Goal: Find specific page/section: Find specific page/section

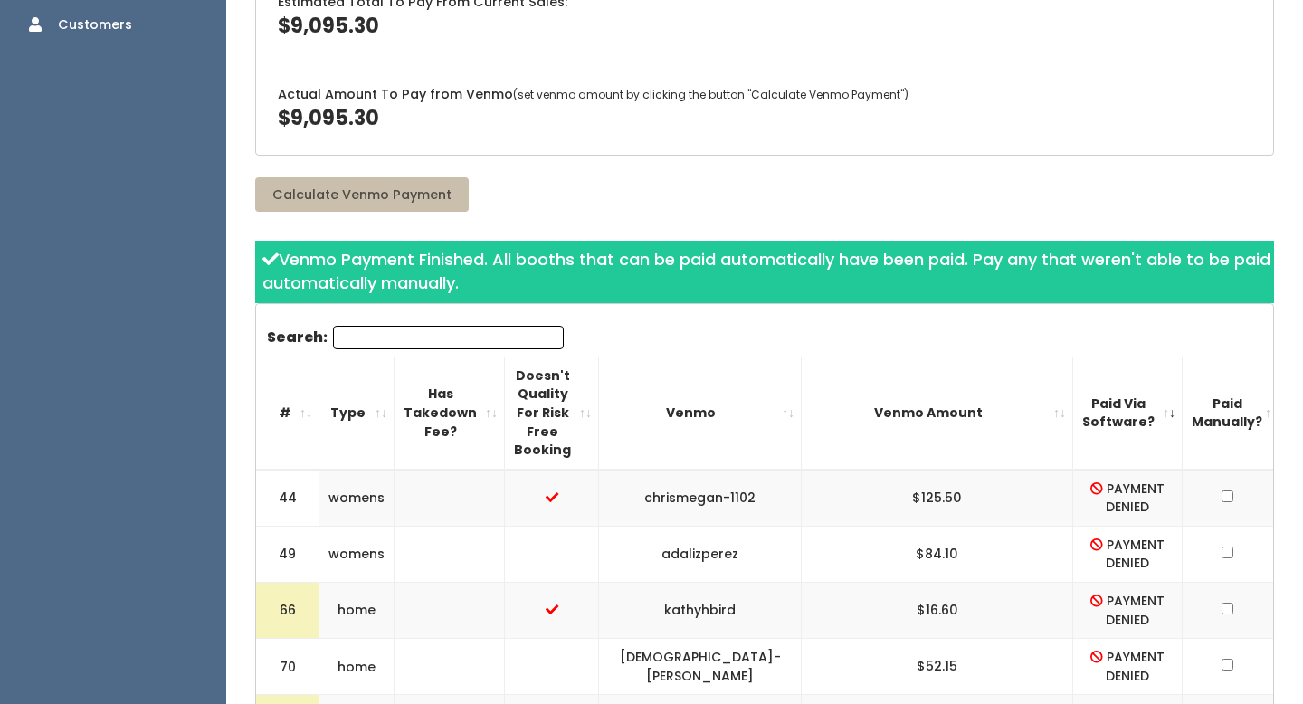
scroll to position [385, 0]
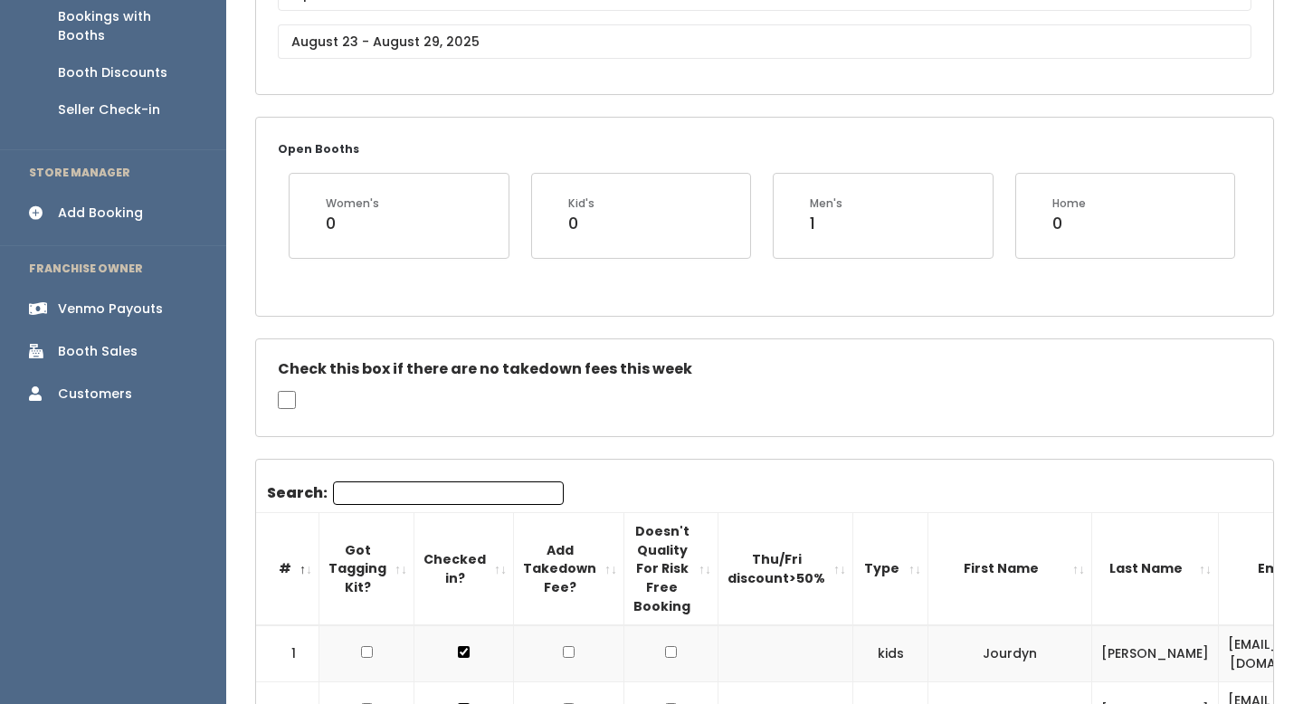
scroll to position [238, 0]
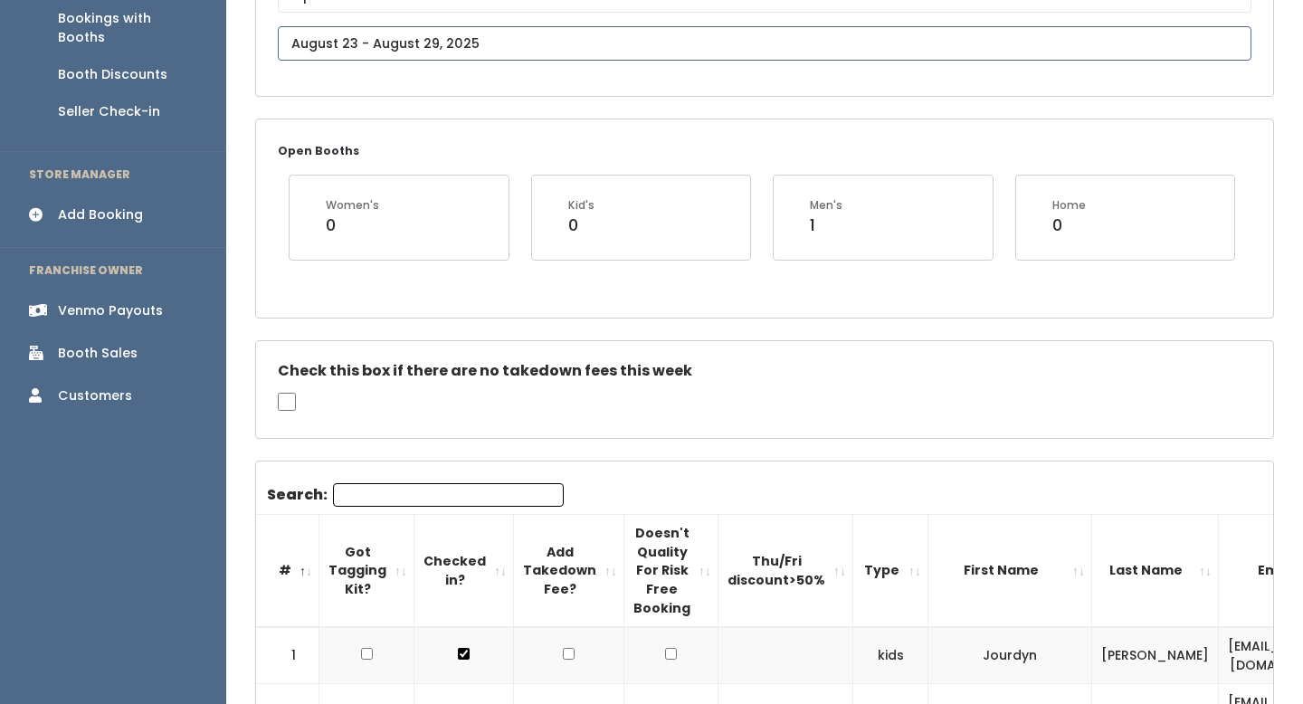
click at [487, 31] on input "text" at bounding box center [765, 43] width 974 height 34
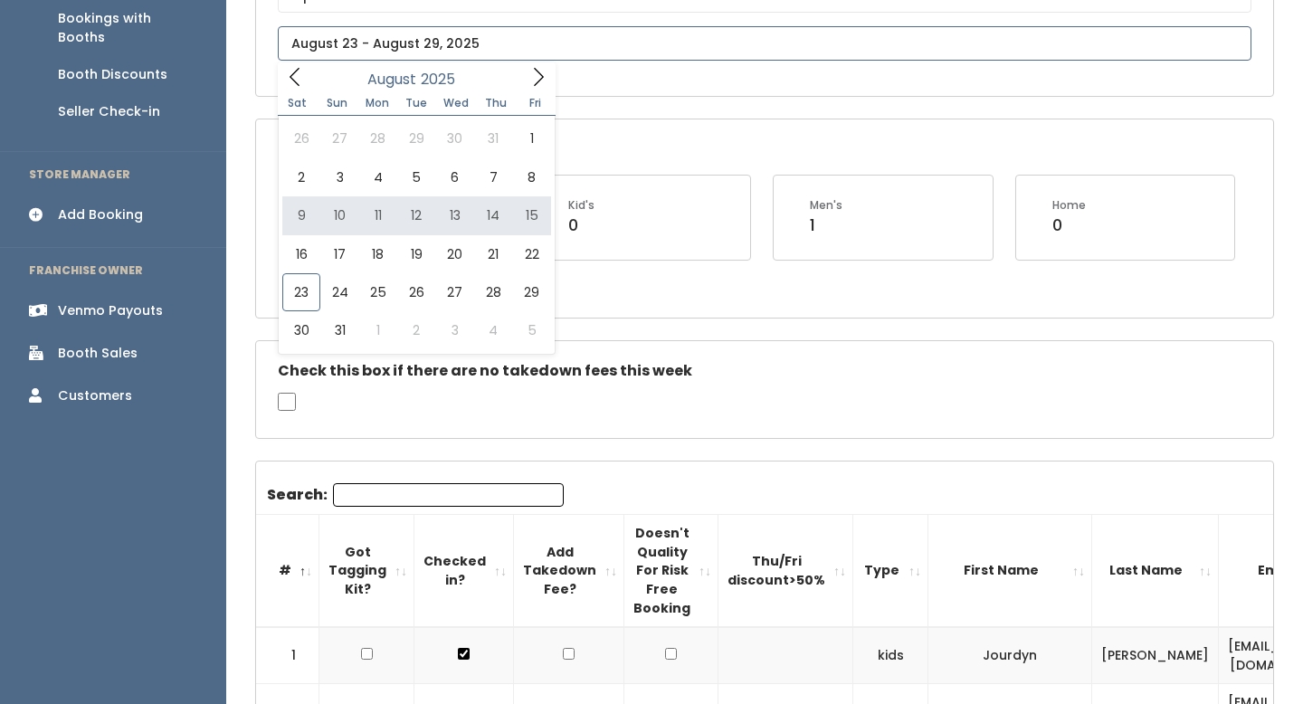
type input "August 9 to August 15"
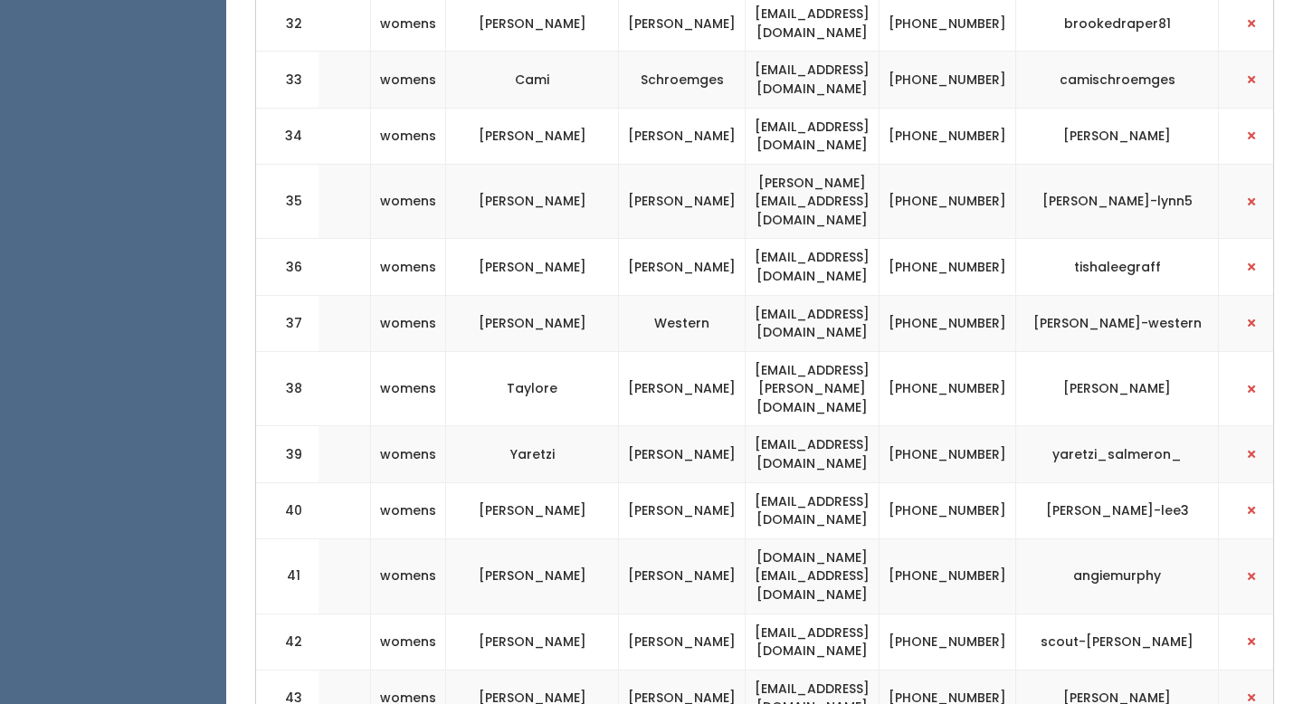
scroll to position [0, 520]
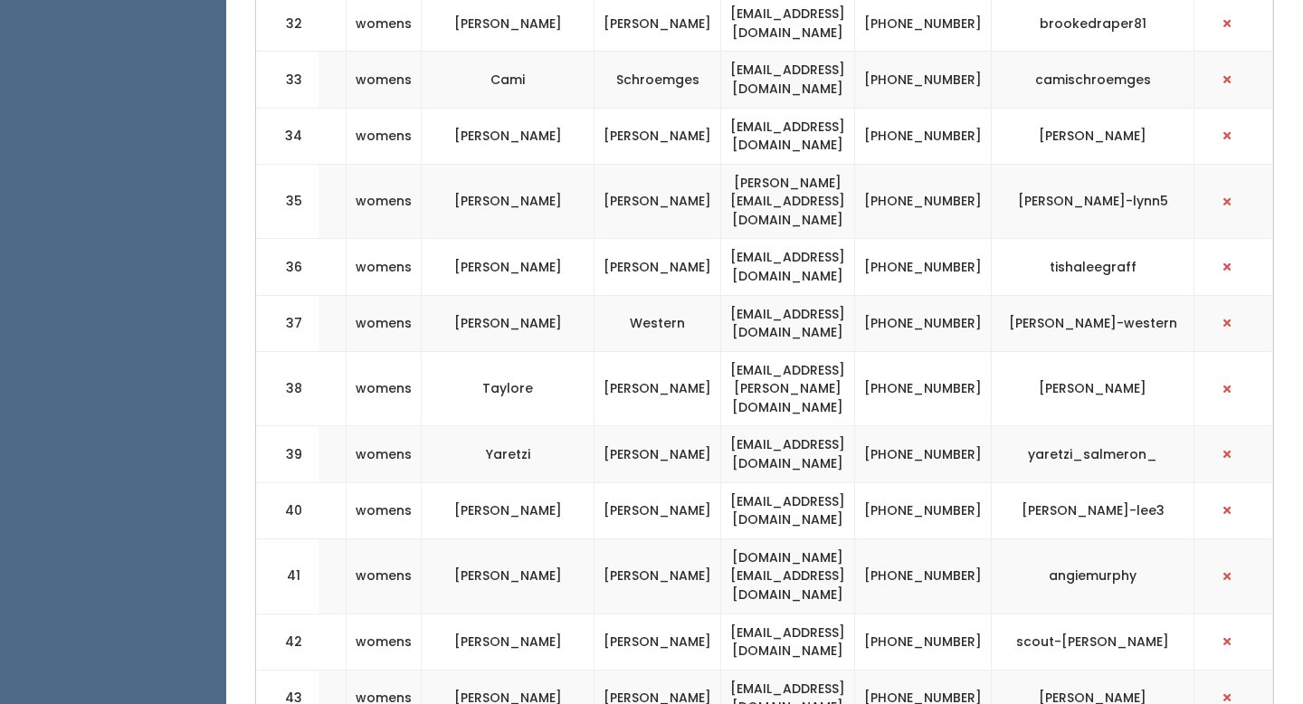
copy tr "[EMAIL_ADDRESS][DOMAIN_NAME]"
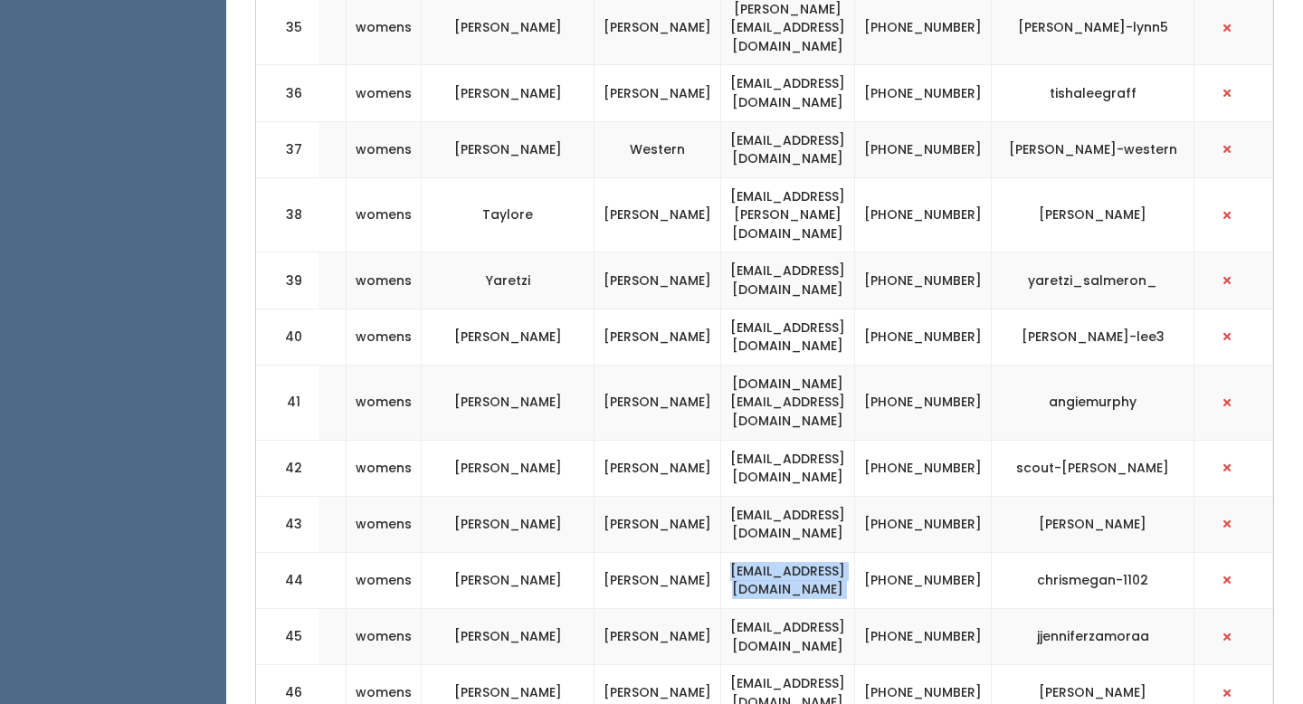
scroll to position [2719, 0]
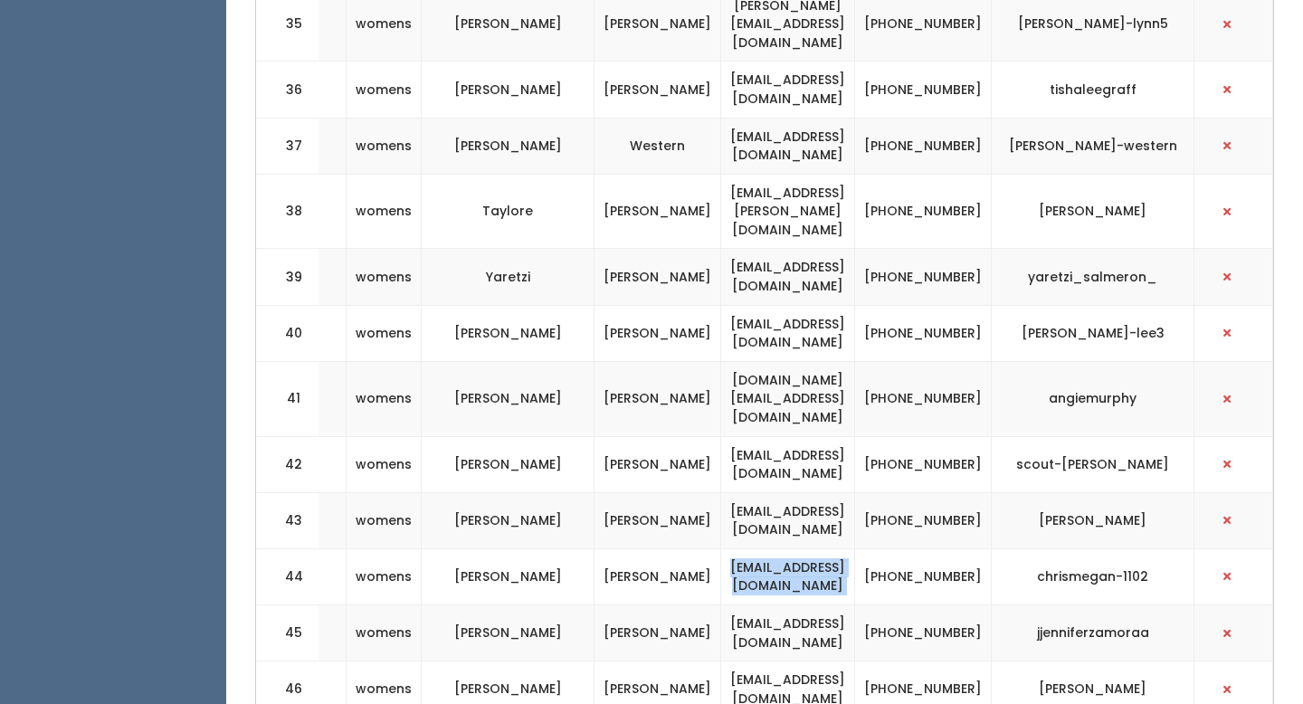
copy tr "[EMAIL_ADDRESS][DOMAIN_NAME]"
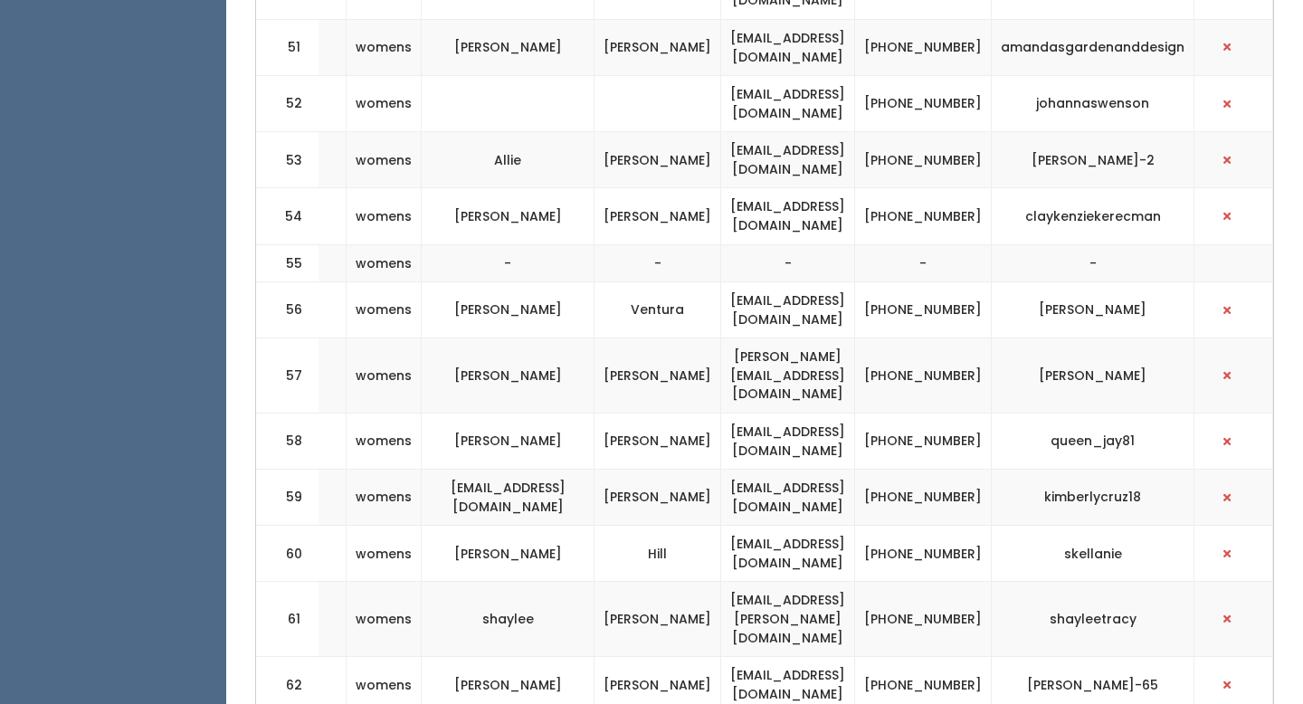
scroll to position [3646, 0]
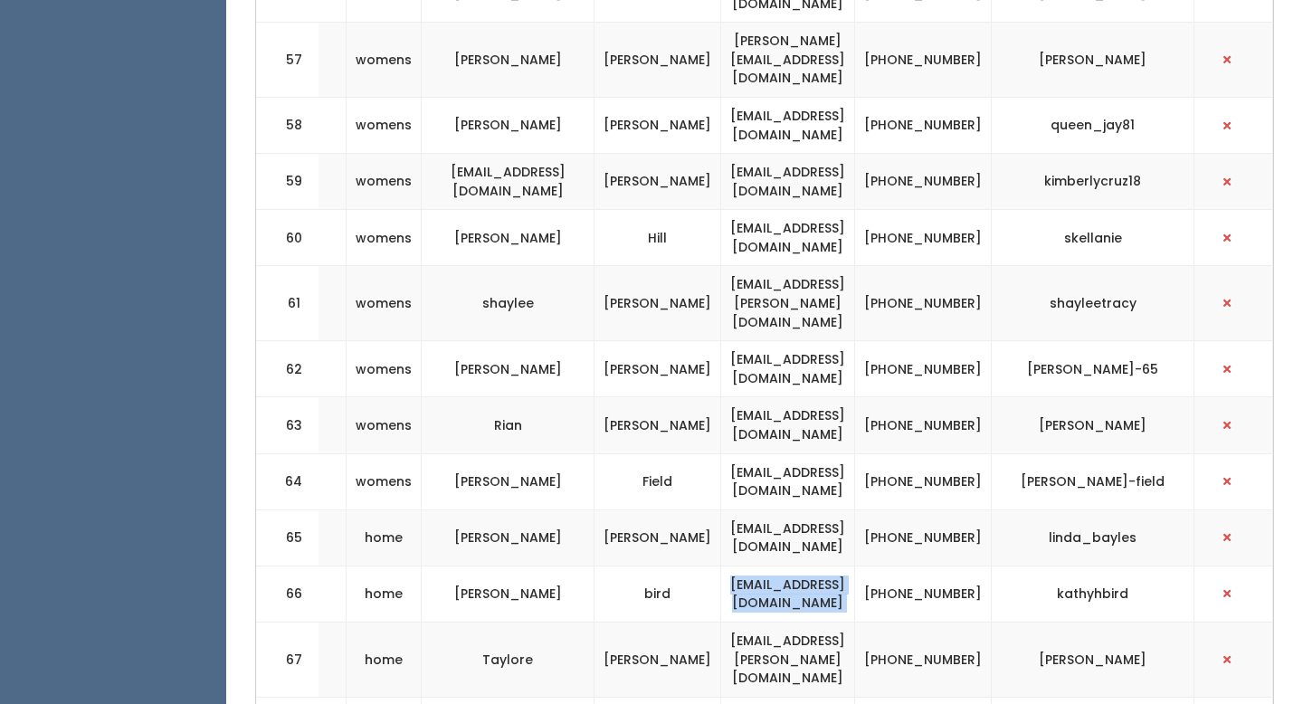
scroll to position [3964, 0]
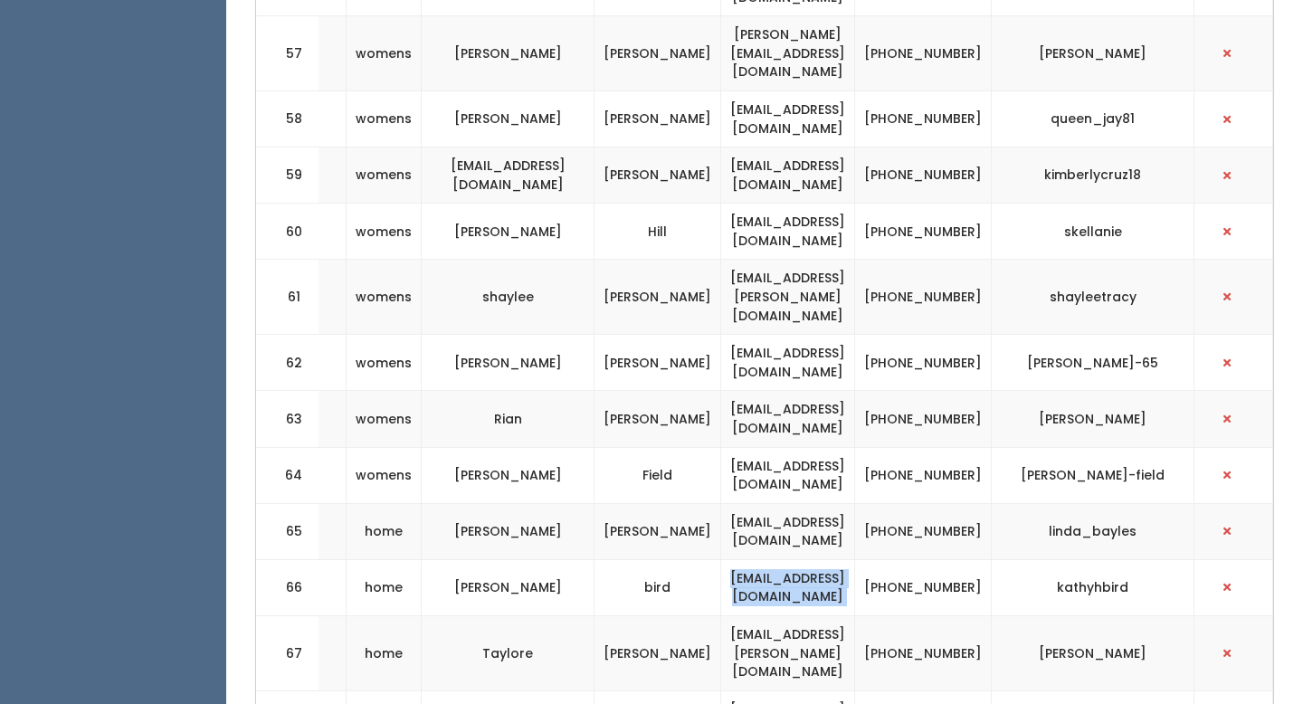
copy tr "[EMAIL_ADDRESS][DOMAIN_NAME]"
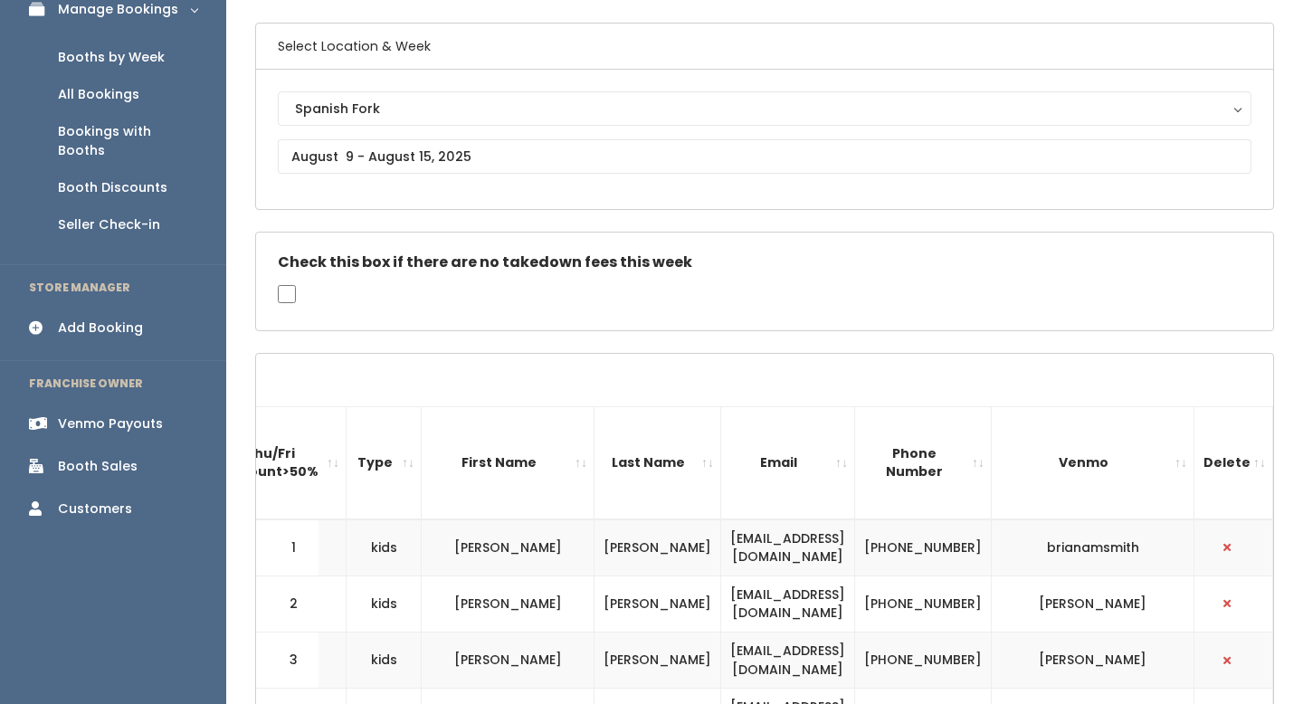
scroll to position [0, 0]
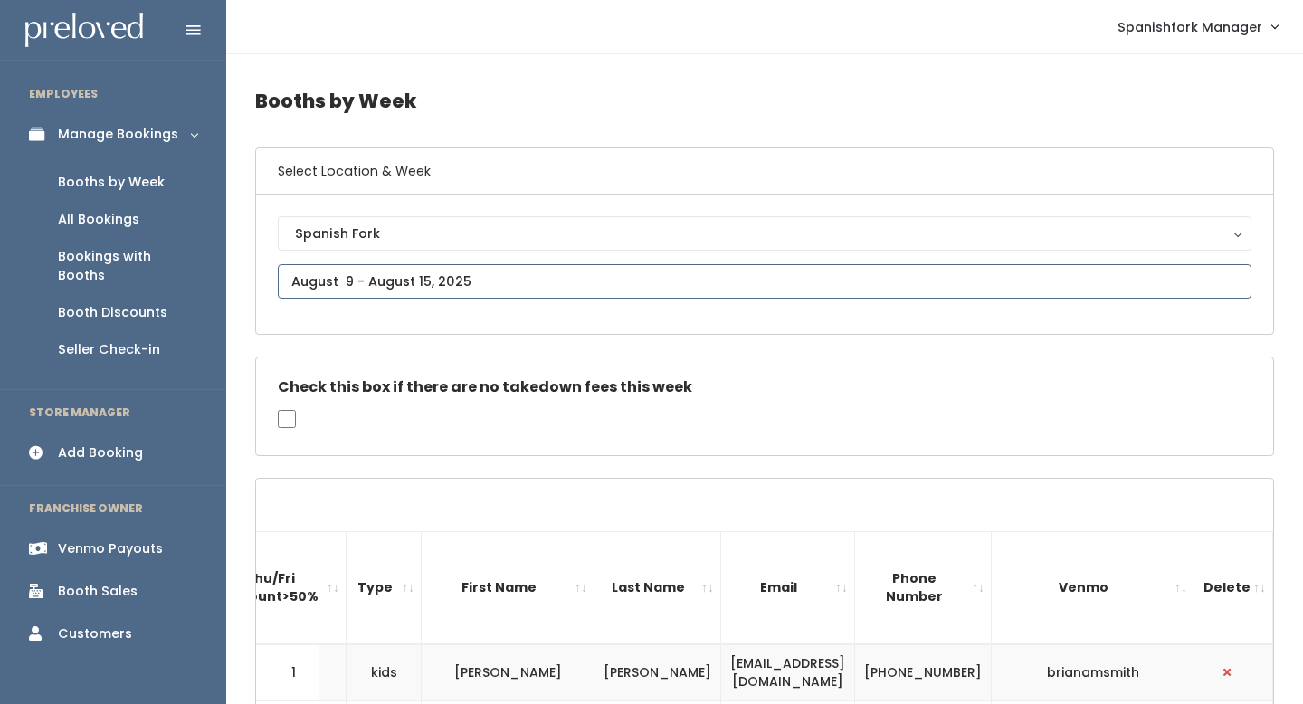
click at [429, 271] on input "text" at bounding box center [765, 281] width 974 height 34
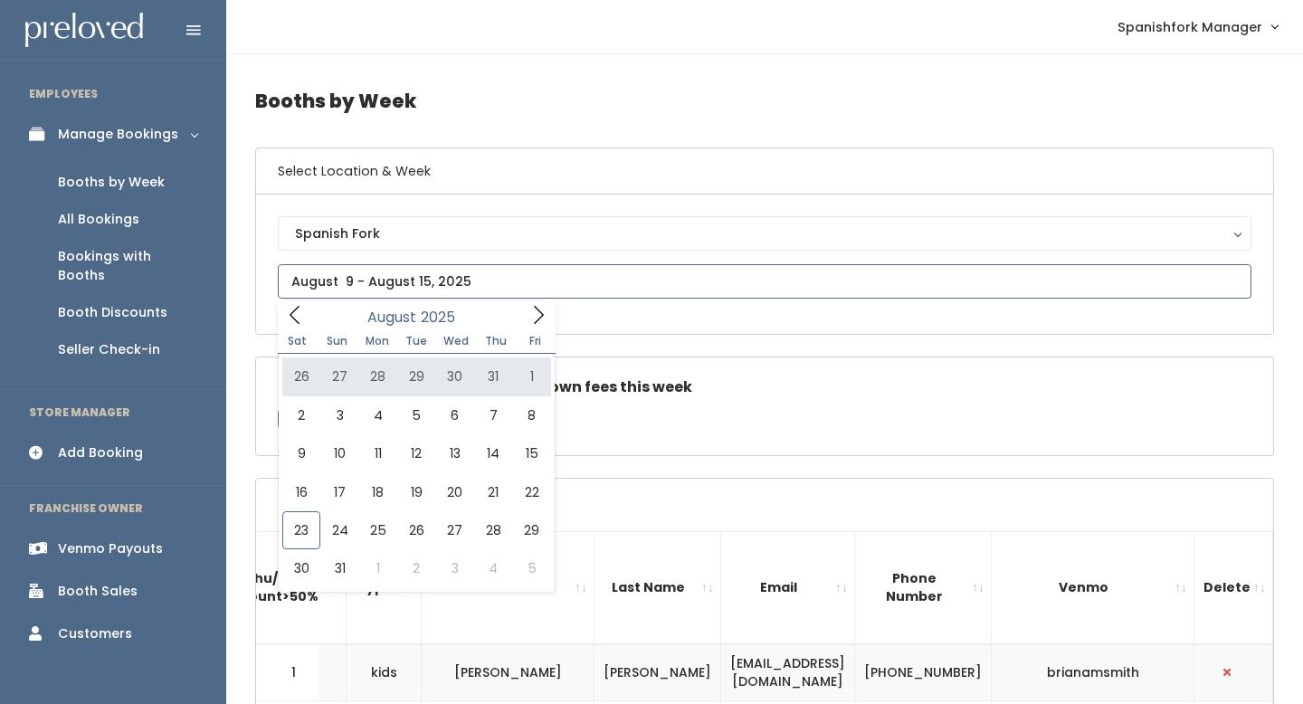
type input "[DATE] to [DATE]"
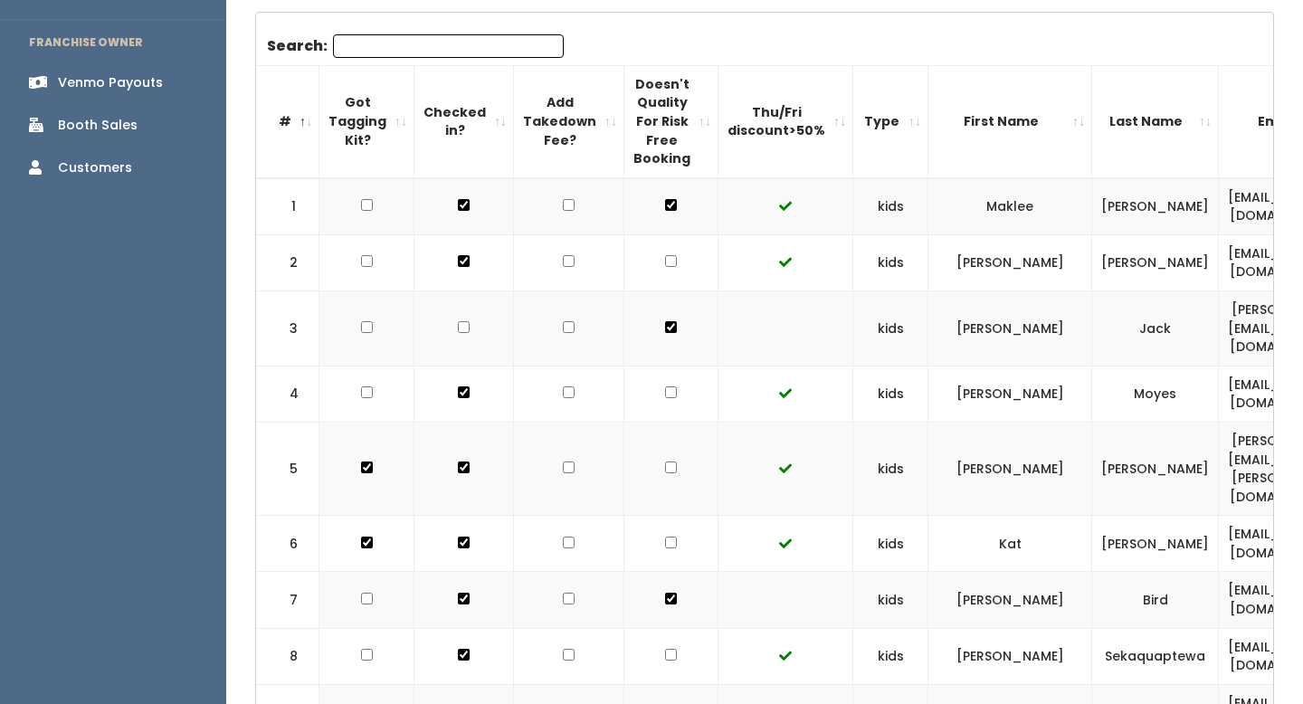
scroll to position [466, 0]
click at [390, 41] on input "Search:" at bounding box center [448, 46] width 231 height 24
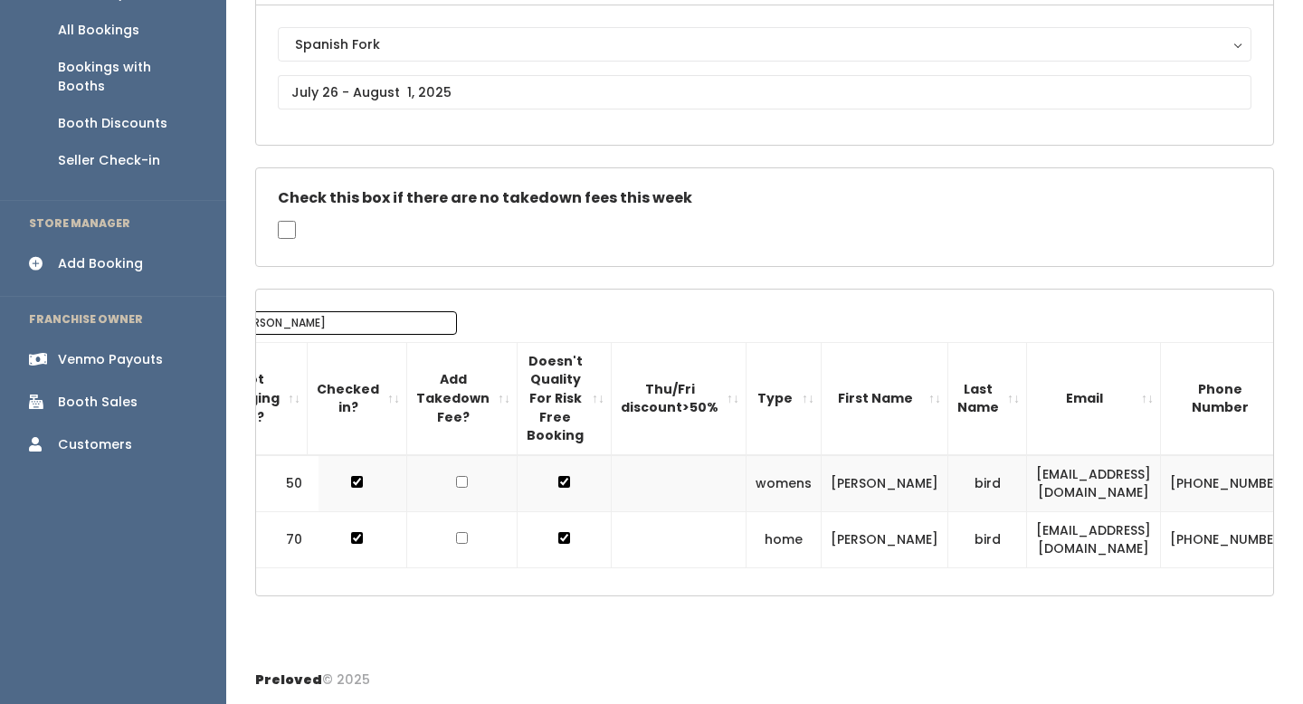
scroll to position [0, 211]
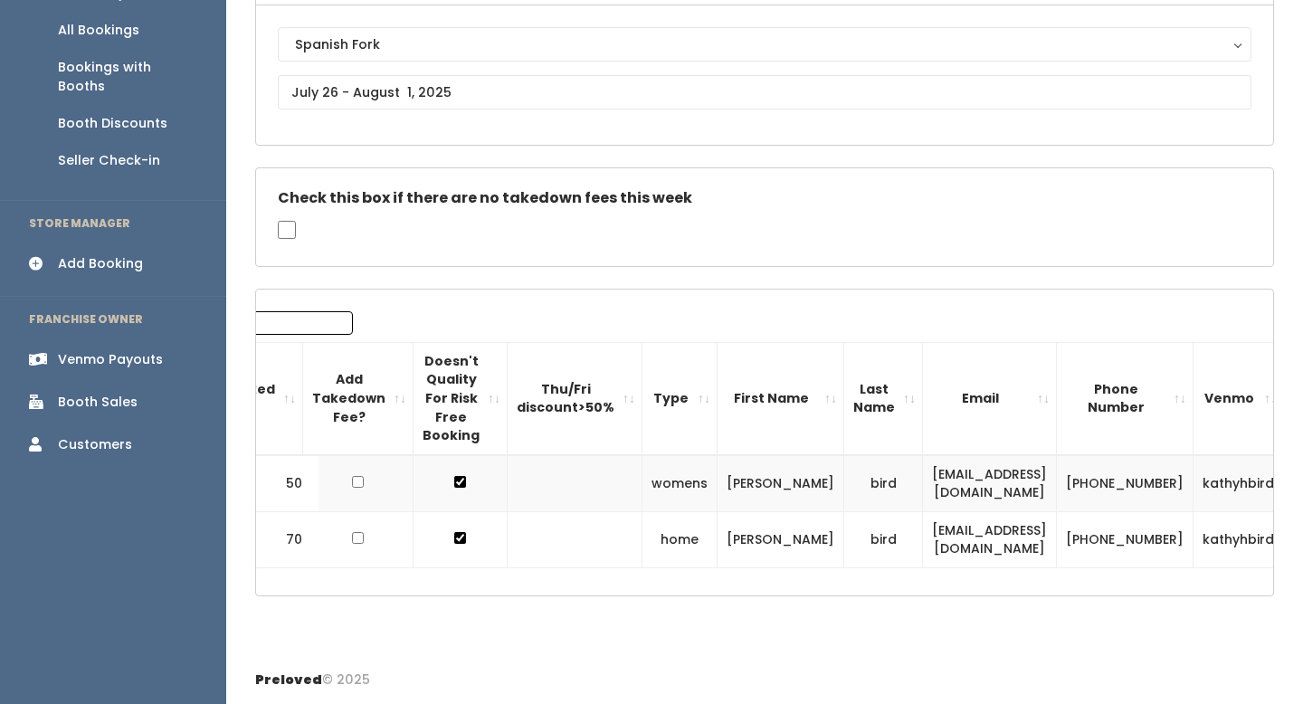
type input "[PERSON_NAME]"
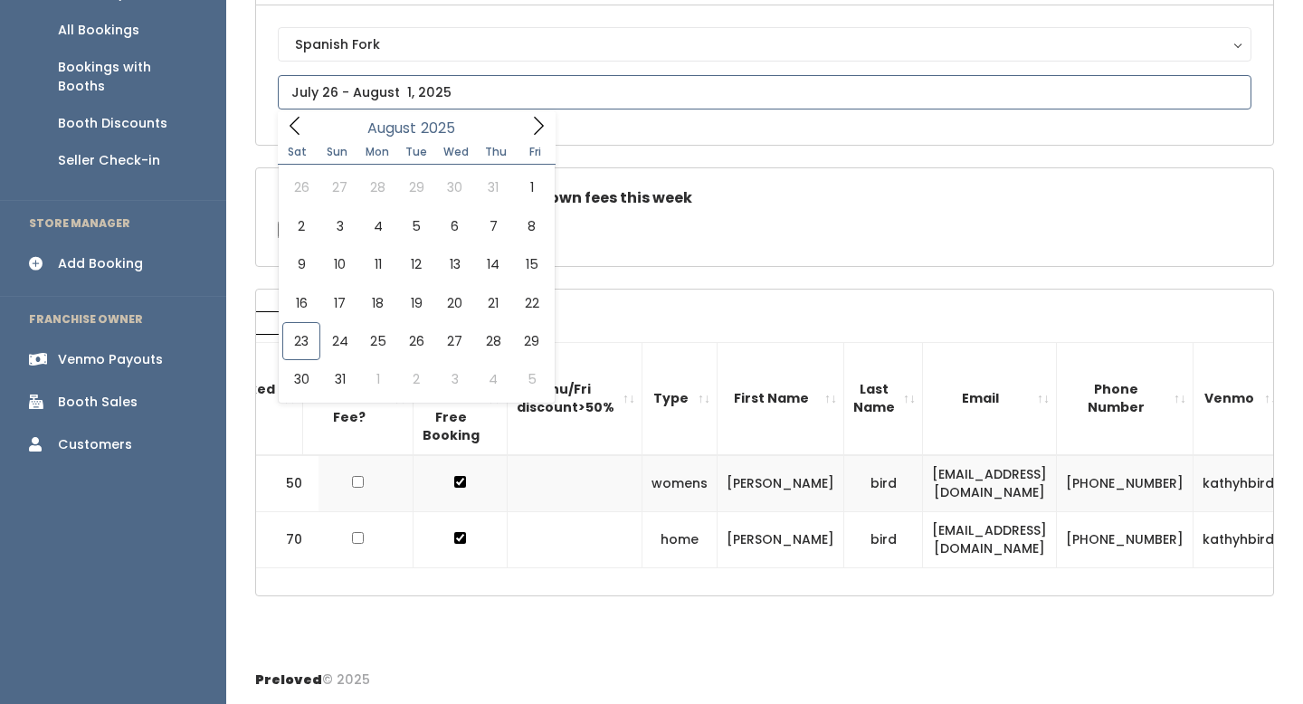
click at [408, 99] on input "text" at bounding box center [765, 92] width 974 height 34
type input "August 9 to August 15"
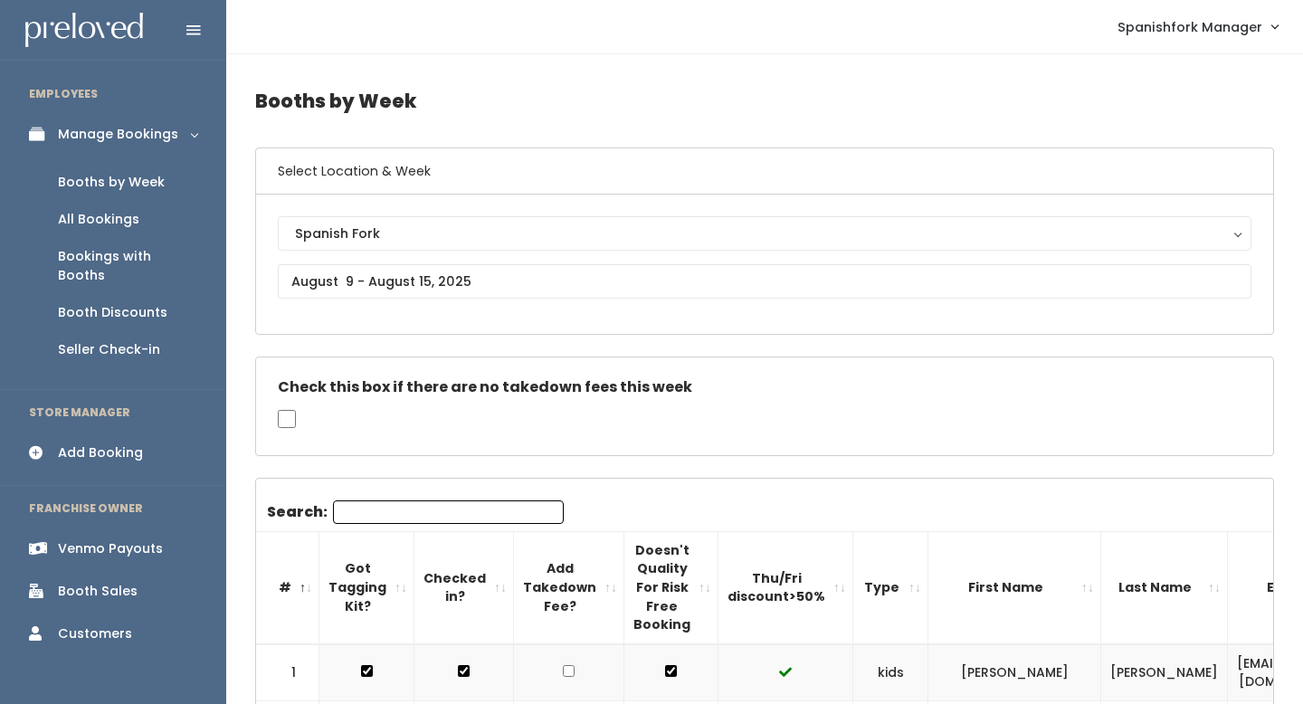
click at [355, 509] on input "Search:" at bounding box center [448, 512] width 231 height 24
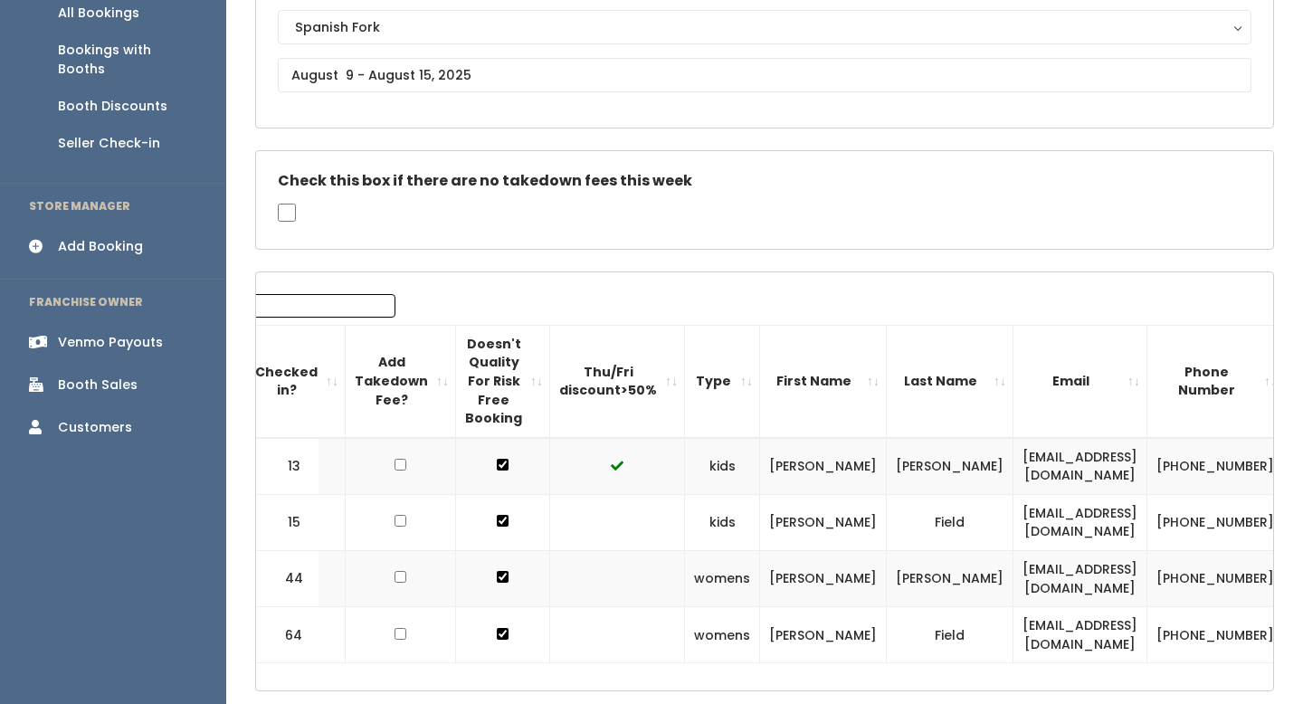
scroll to position [0, 292]
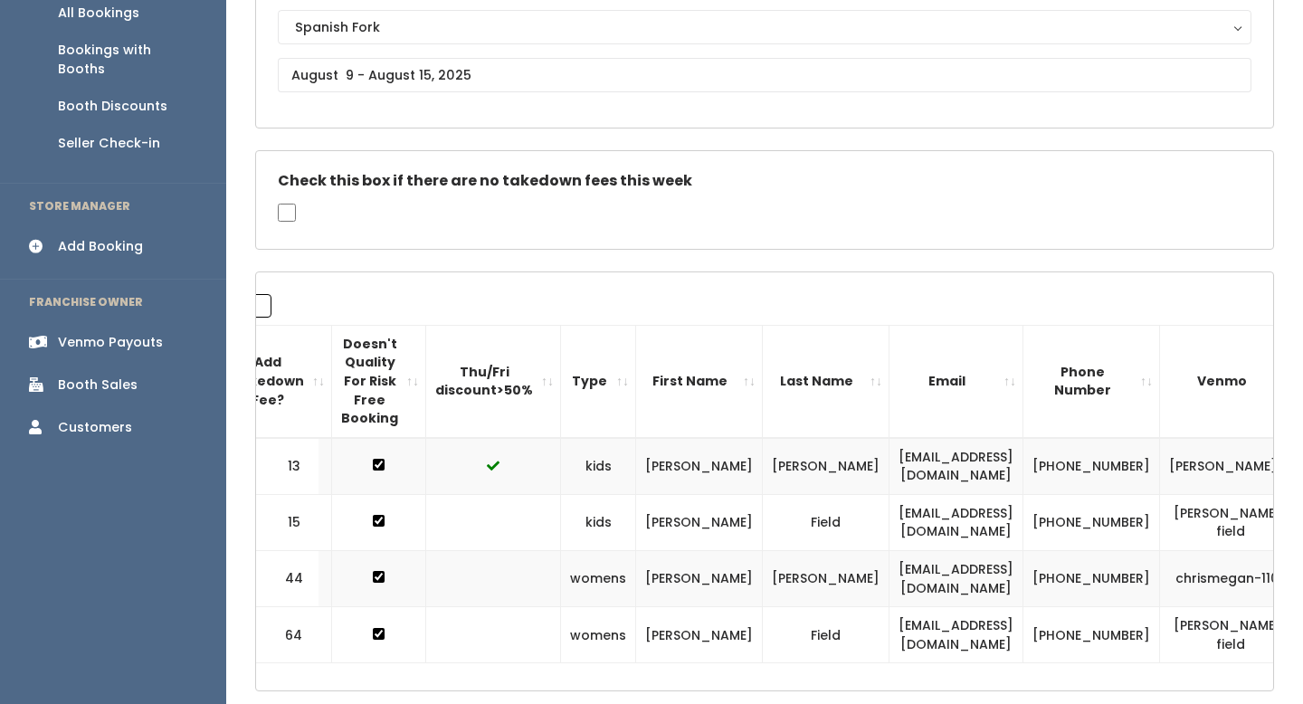
type input "megan"
